Goal: Task Accomplishment & Management: Manage account settings

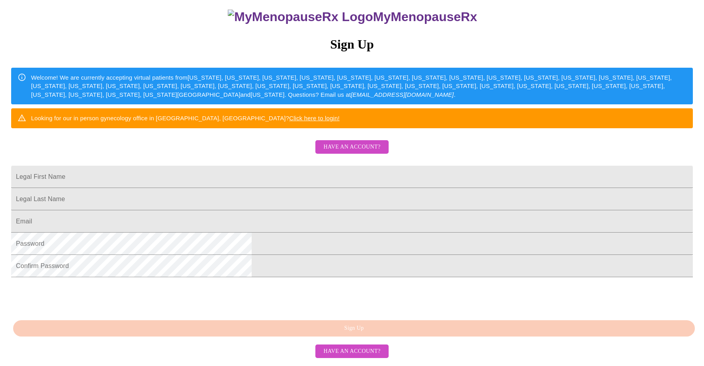
click at [354, 142] on span "Have an account?" at bounding box center [351, 147] width 57 height 10
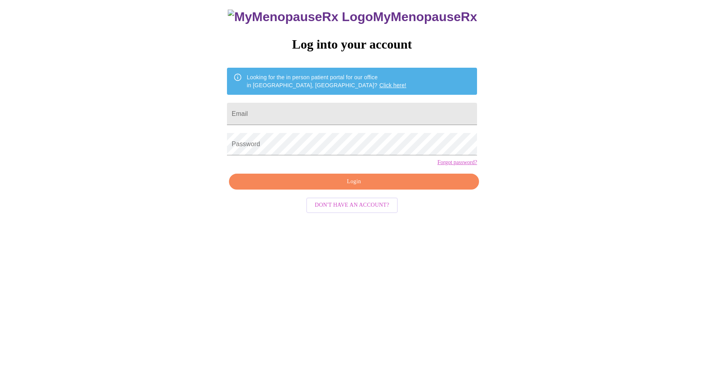
scroll to position [8, 0]
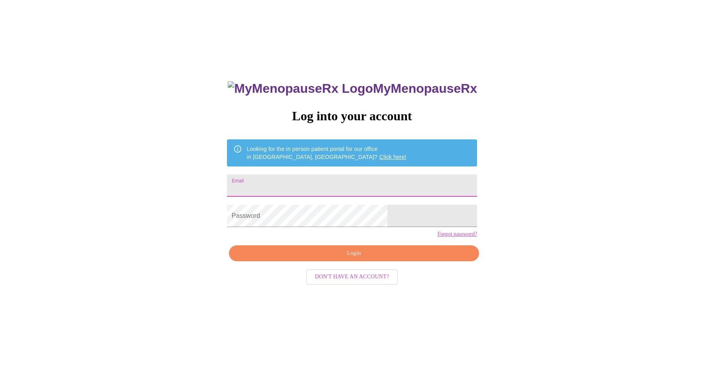
click at [331, 184] on input "Email" at bounding box center [352, 185] width 250 height 22
type input "[EMAIL_ADDRESS][DOMAIN_NAME]"
click at [252, 226] on div "MyMenopauseRx Log into your account Looking for the in person patient portal fo…" at bounding box center [352, 214] width 698 height 439
click at [363, 258] on span "Login" at bounding box center [354, 253] width 232 height 10
